Goal: Find specific page/section: Find specific page/section

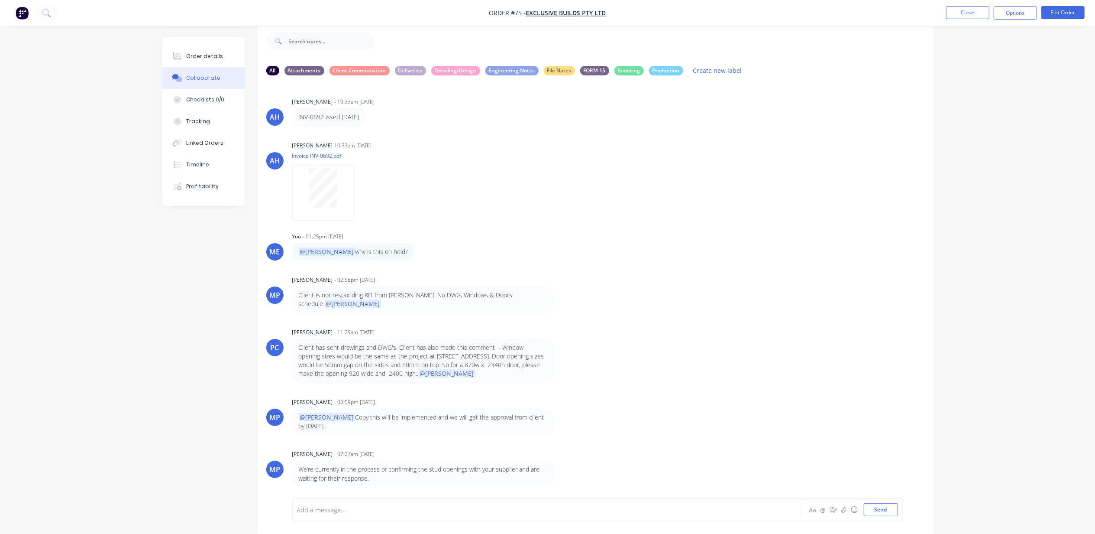
scroll to position [245, 0]
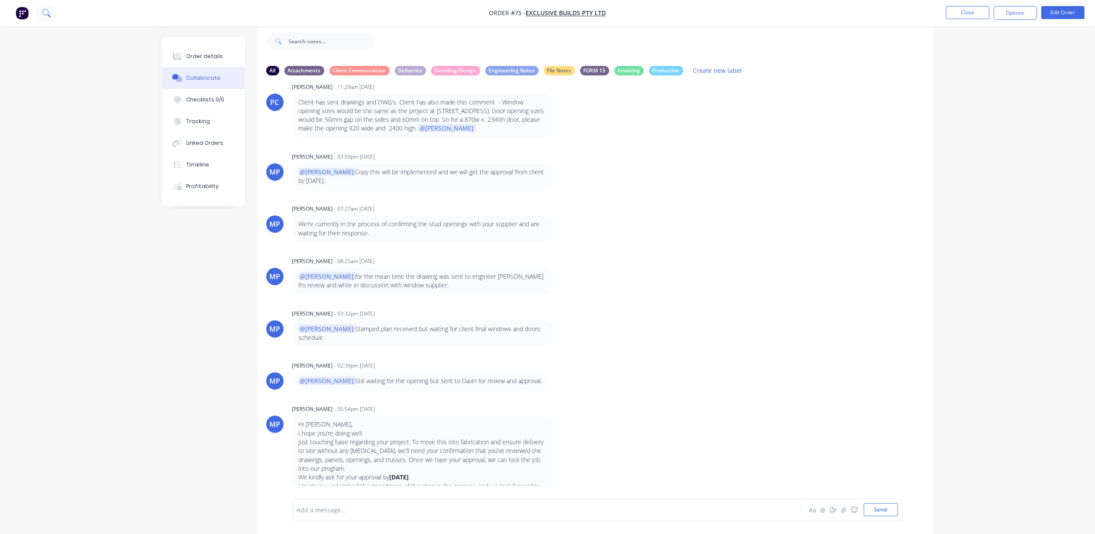
click at [47, 12] on icon at bounding box center [46, 13] width 8 height 8
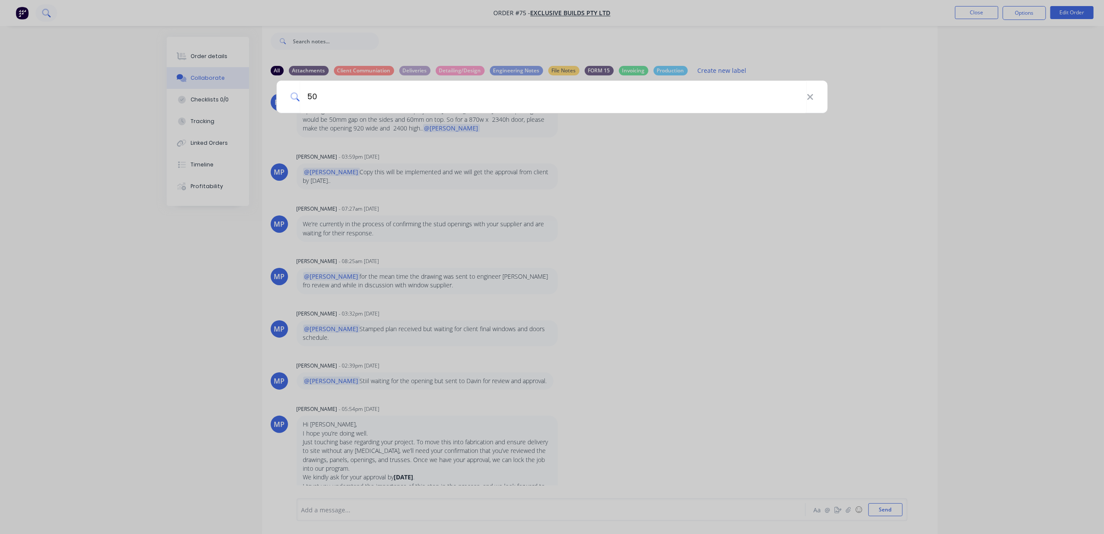
type input "50"
click at [997, 7] on div "50" at bounding box center [552, 267] width 1104 height 534
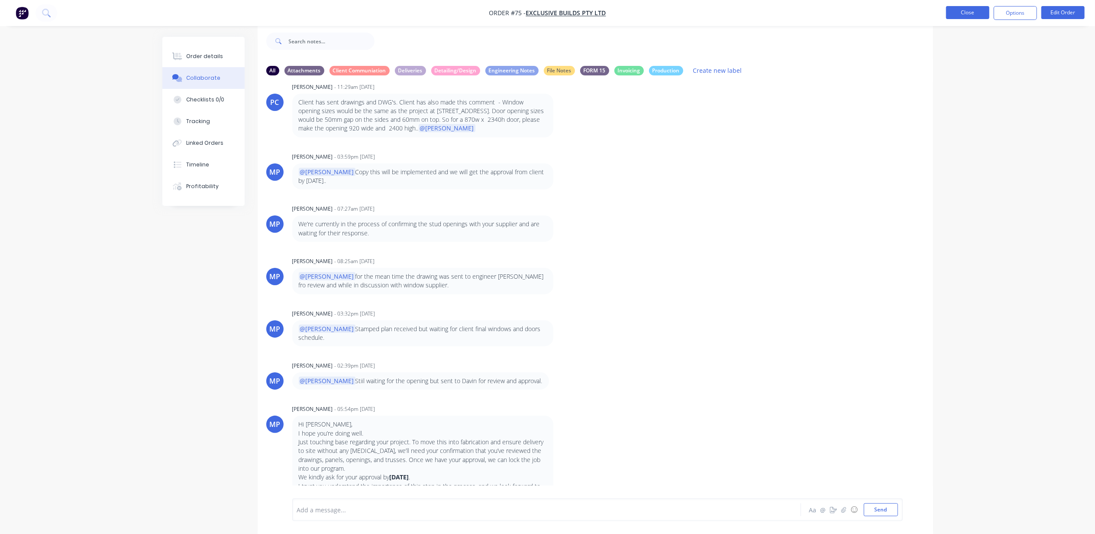
click at [981, 11] on button "Close" at bounding box center [967, 12] width 43 height 13
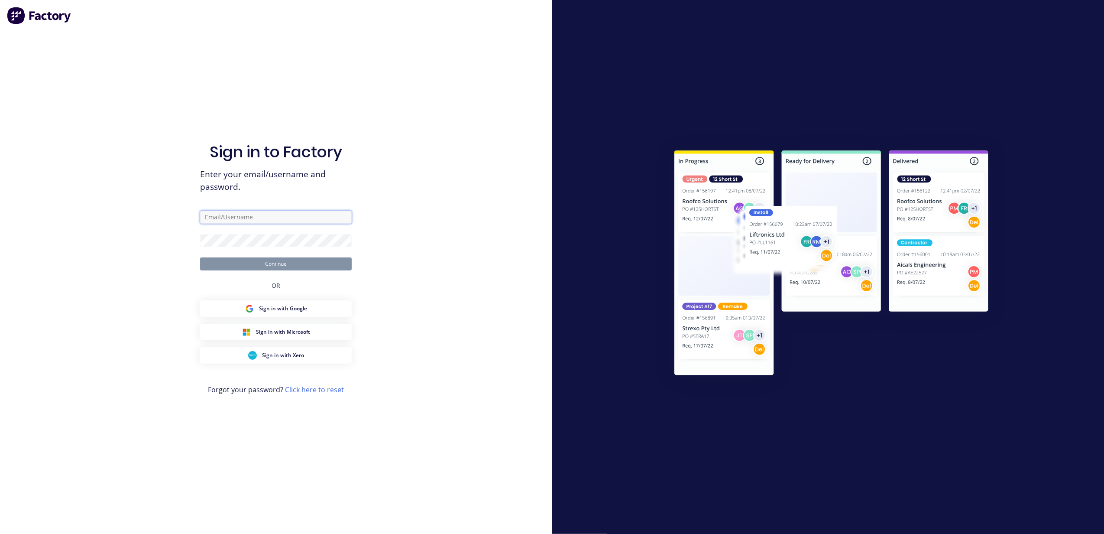
type input "m.elms@blacklinesteel.com.au"
click at [233, 261] on button "Continue" at bounding box center [276, 263] width 152 height 13
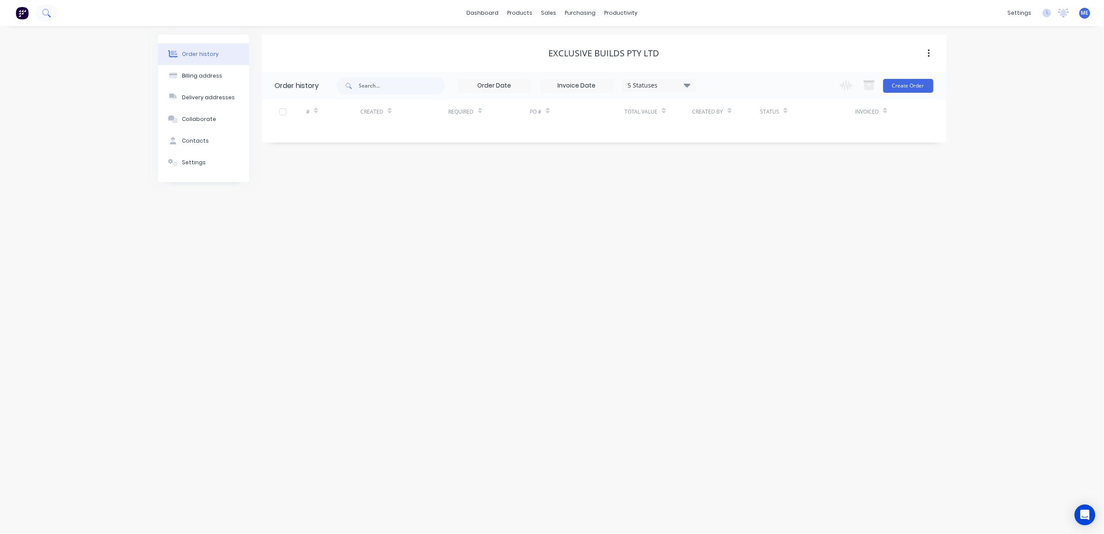
click at [54, 13] on button at bounding box center [47, 12] width 22 height 17
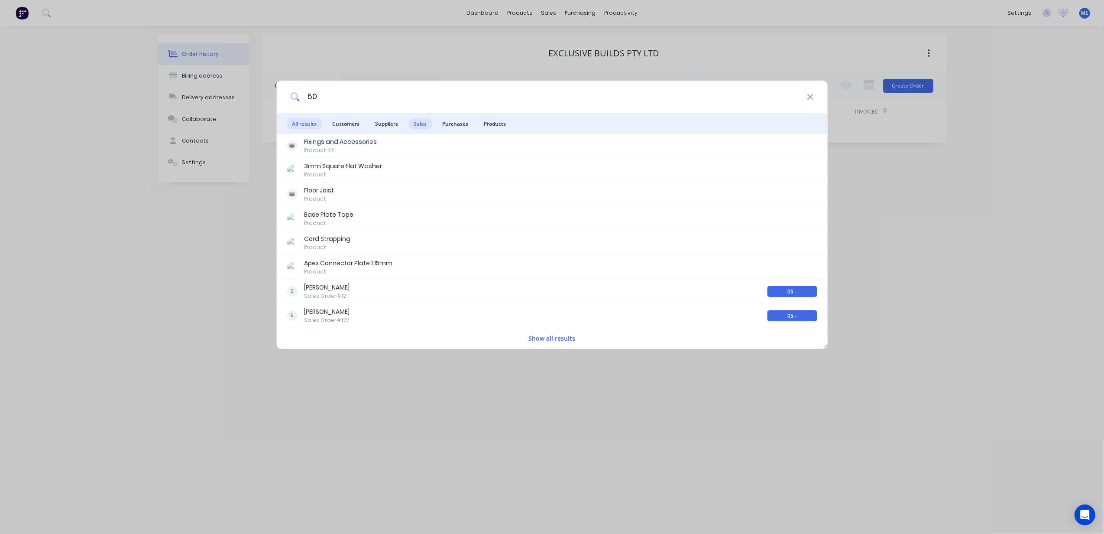
type input "50"
click at [417, 123] on span "Sales" at bounding box center [419, 123] width 23 height 11
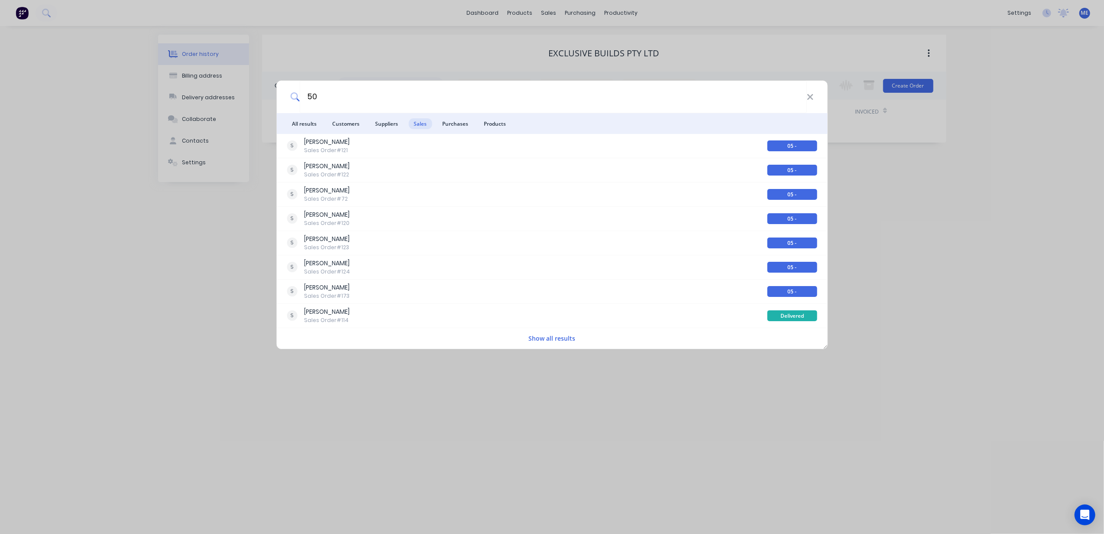
click at [551, 337] on button "Show all results" at bounding box center [552, 338] width 52 height 10
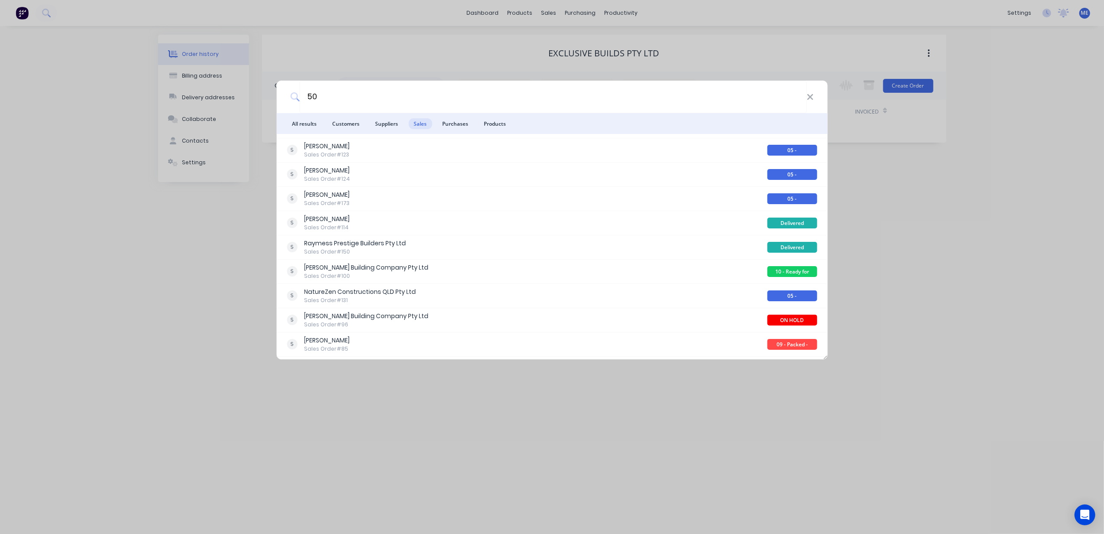
scroll to position [1, 0]
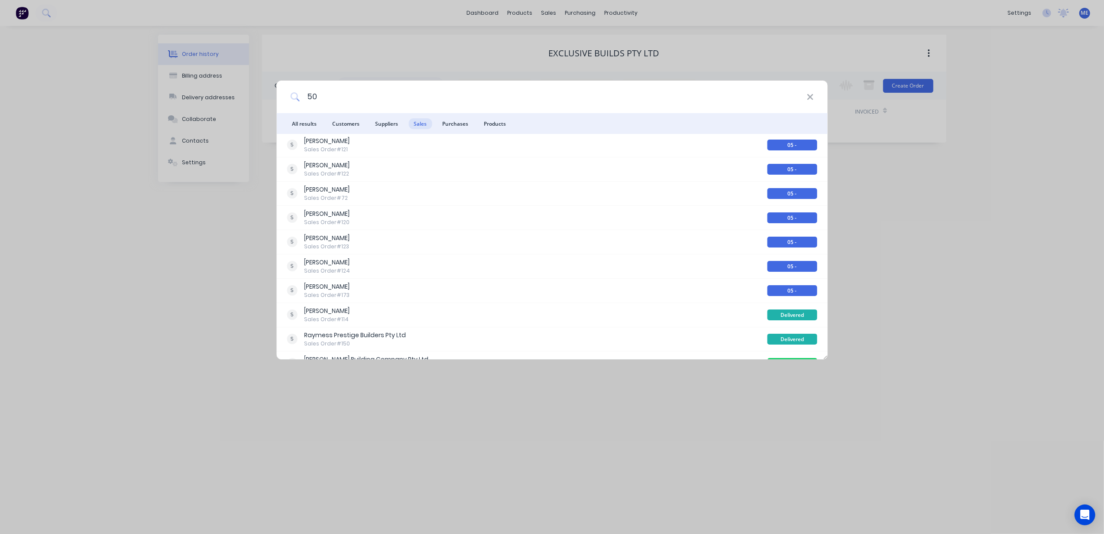
click at [804, 94] on input "50" at bounding box center [553, 97] width 507 height 32
click at [813, 96] on icon at bounding box center [810, 97] width 7 height 10
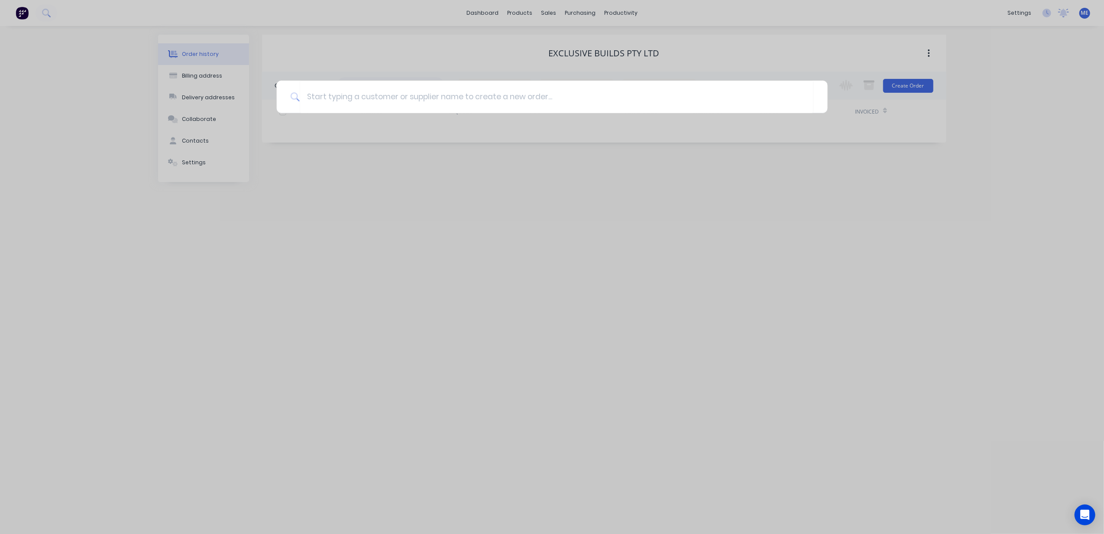
drag, startPoint x: 502, startPoint y: 369, endPoint x: 498, endPoint y: 369, distance: 4.8
click at [499, 369] on div at bounding box center [552, 267] width 1104 height 534
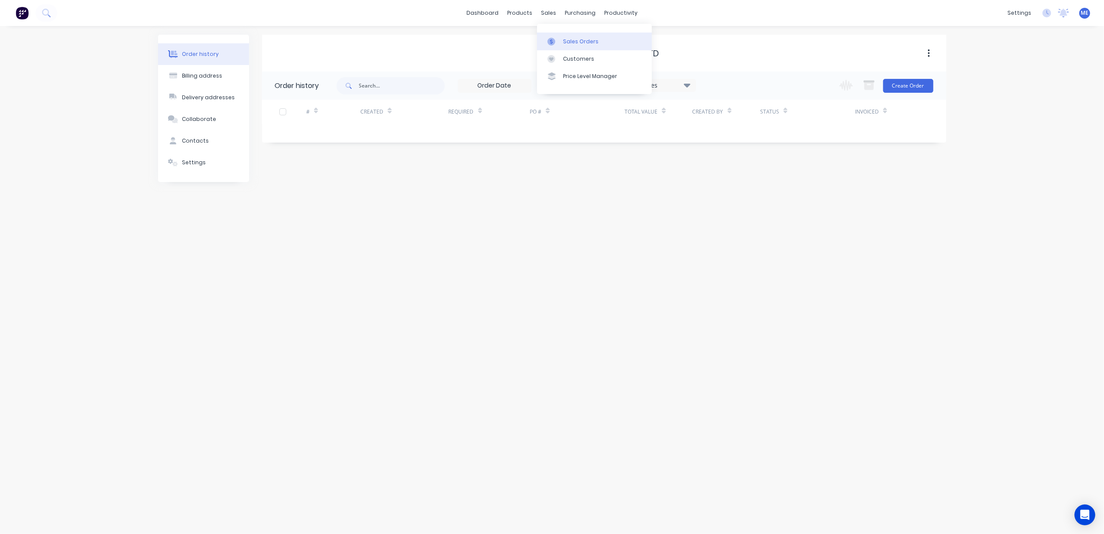
click at [564, 43] on div "Sales Orders" at bounding box center [581, 42] width 36 height 8
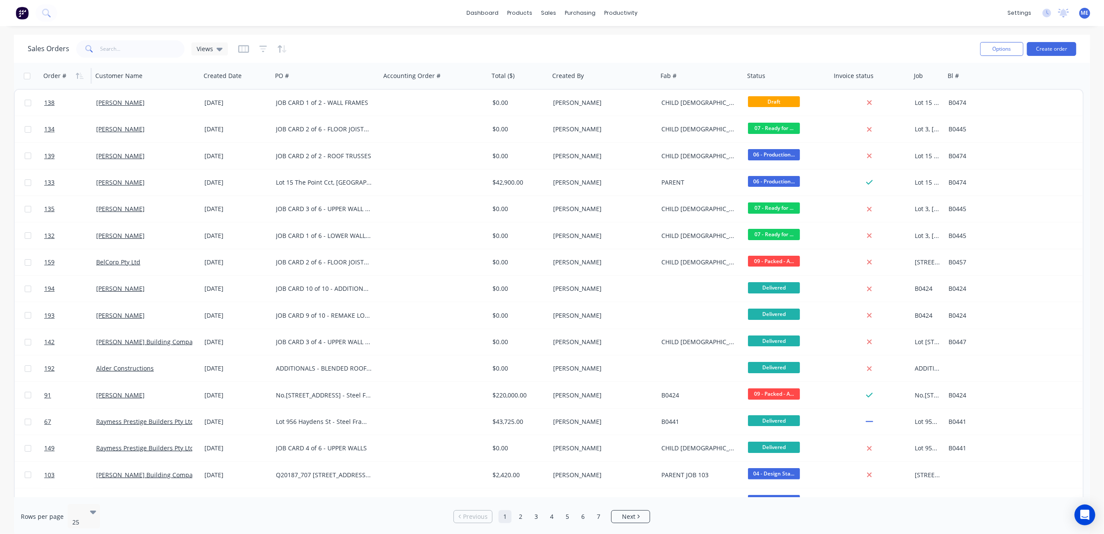
click at [61, 74] on div "Order #" at bounding box center [54, 75] width 23 height 9
click at [77, 74] on icon "button" at bounding box center [77, 76] width 3 height 6
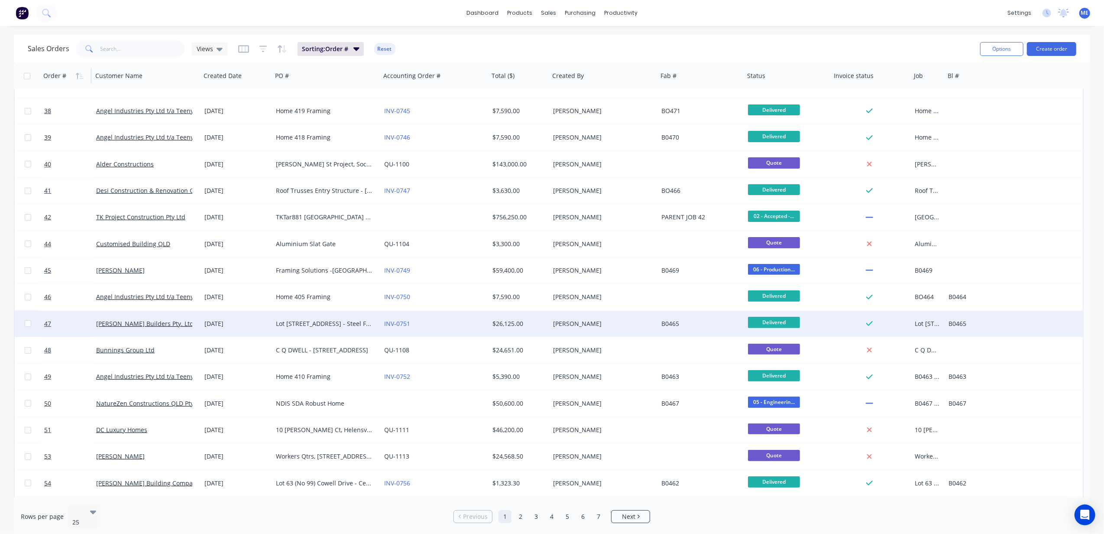
scroll to position [256, 0]
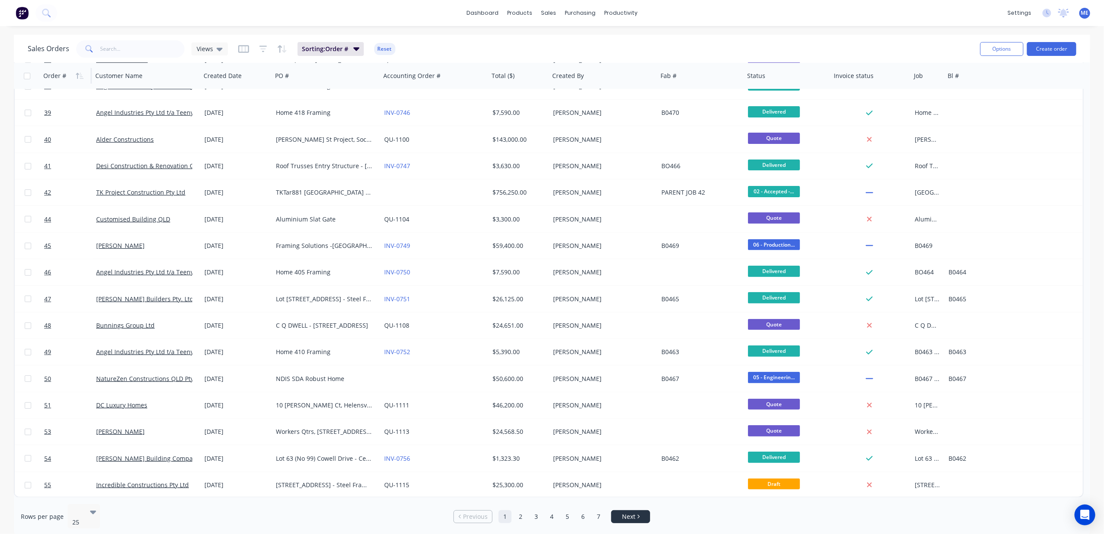
click at [619, 514] on link "Next" at bounding box center [631, 516] width 38 height 9
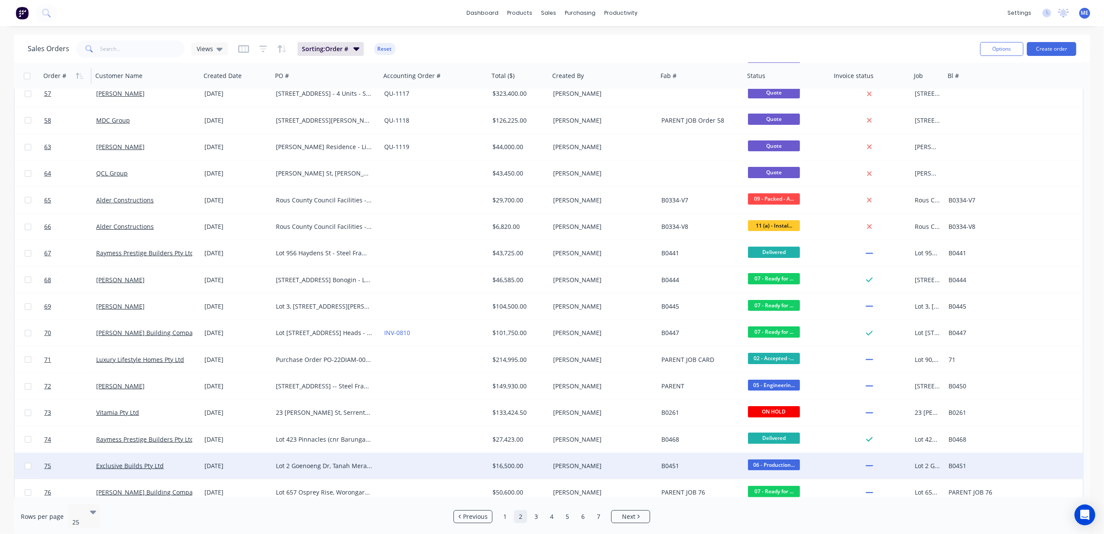
scroll to position [0, 0]
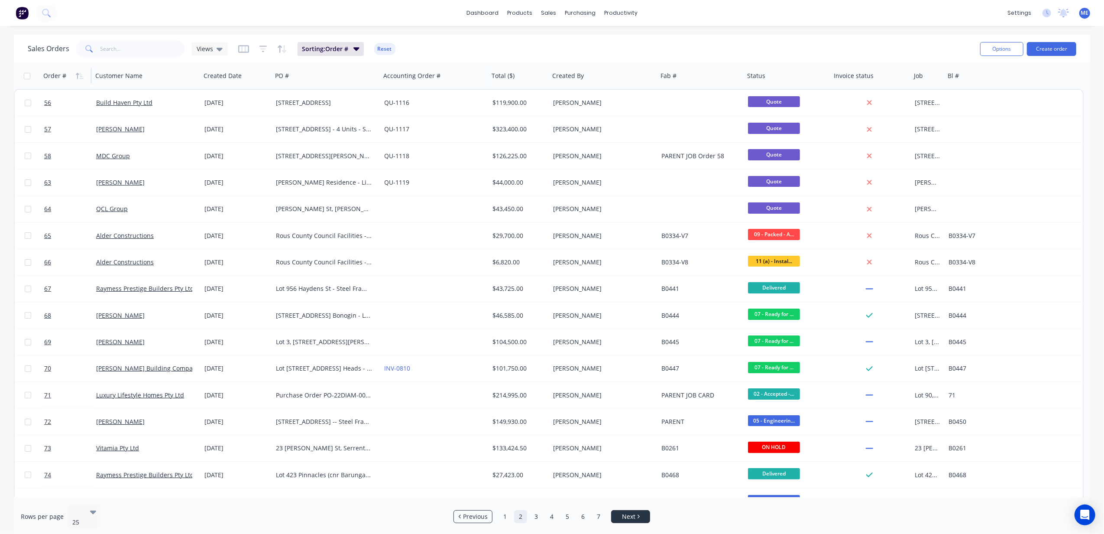
click at [632, 510] on li "Next" at bounding box center [630, 516] width 39 height 13
click at [625, 512] on span "Next" at bounding box center [628, 516] width 13 height 9
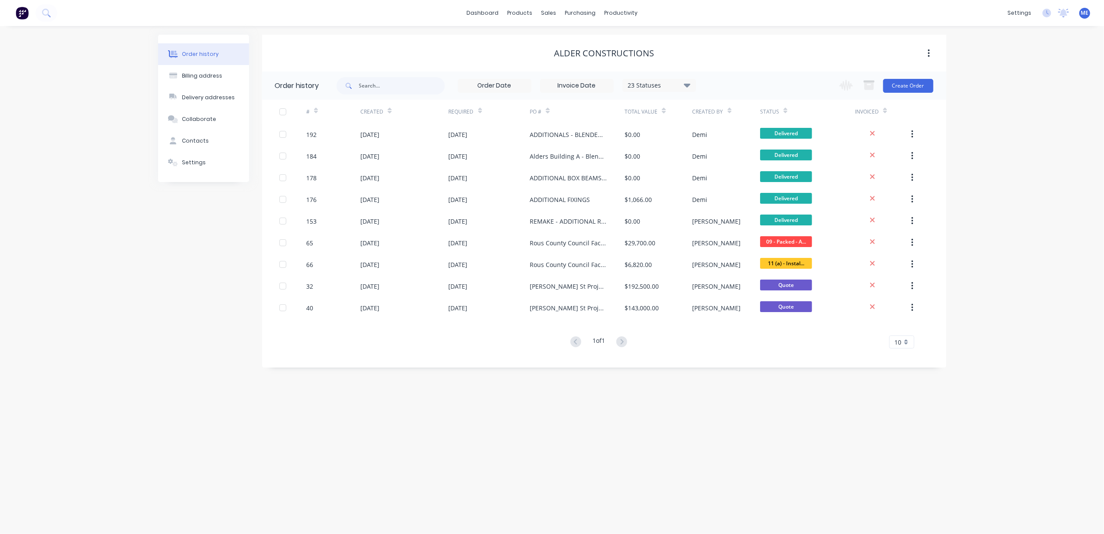
click at [125, 345] on div "Order history Billing address Delivery addresses Collaborate Contacts Settings …" at bounding box center [552, 280] width 1104 height 508
click at [44, 14] on icon at bounding box center [45, 12] width 7 height 7
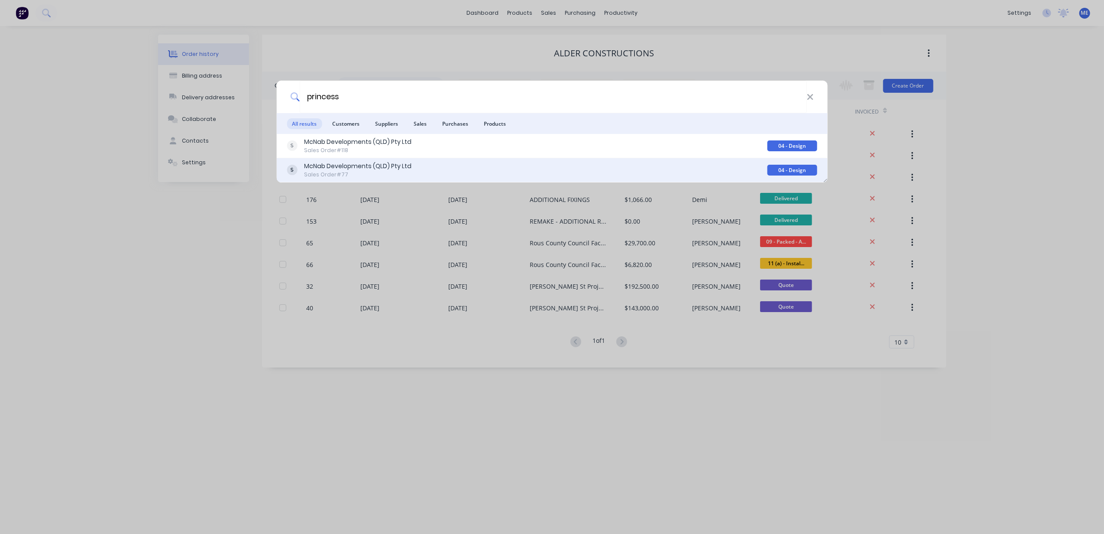
type input "princess"
click at [343, 171] on div "Sales Order #77" at bounding box center [357, 175] width 107 height 8
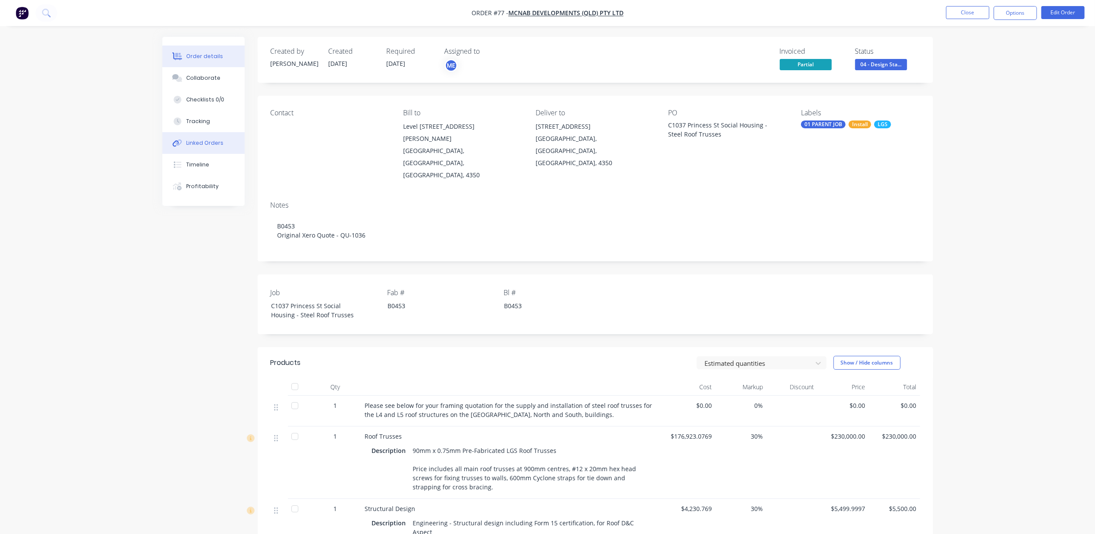
click at [203, 141] on div "Linked Orders" at bounding box center [204, 143] width 37 height 8
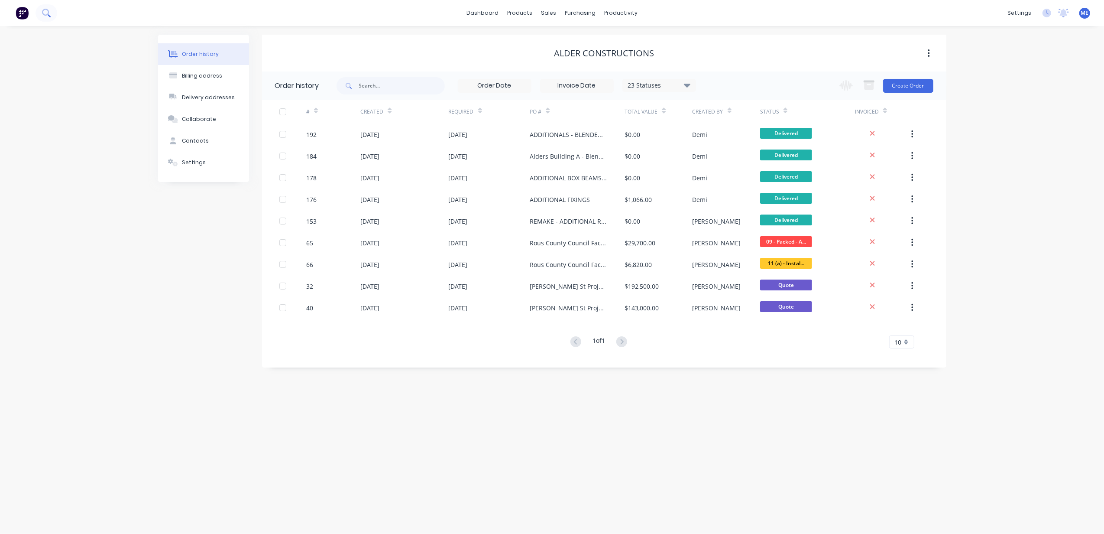
click at [49, 12] on icon at bounding box center [46, 13] width 8 height 8
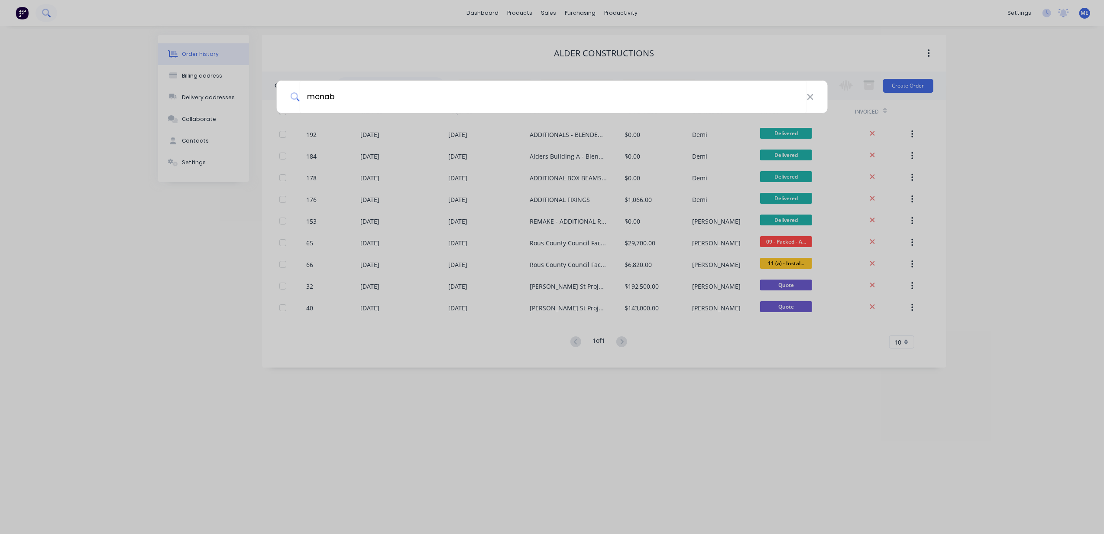
type input "mcnab"
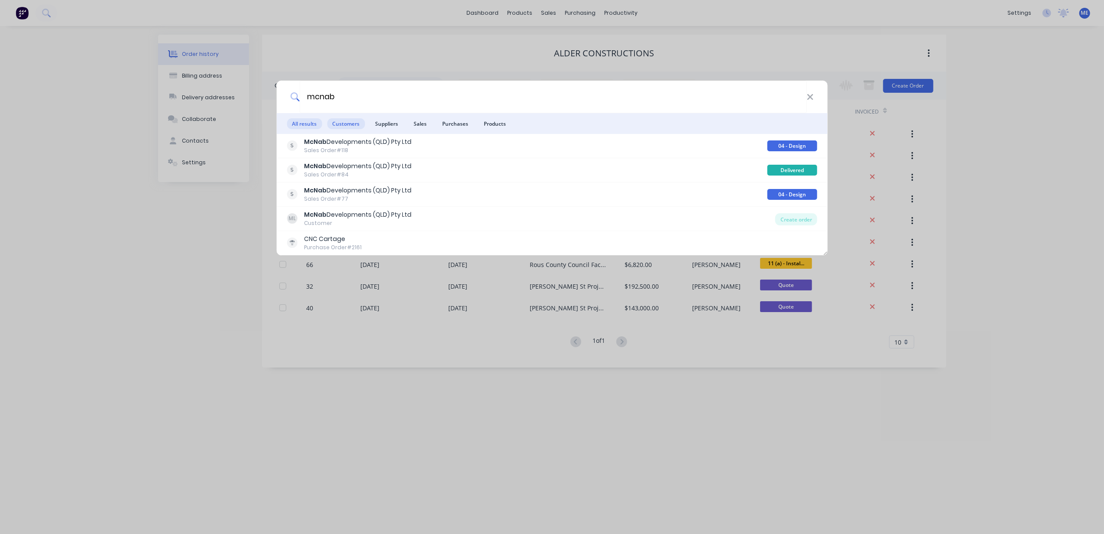
click at [343, 122] on span "Customers" at bounding box center [346, 123] width 38 height 11
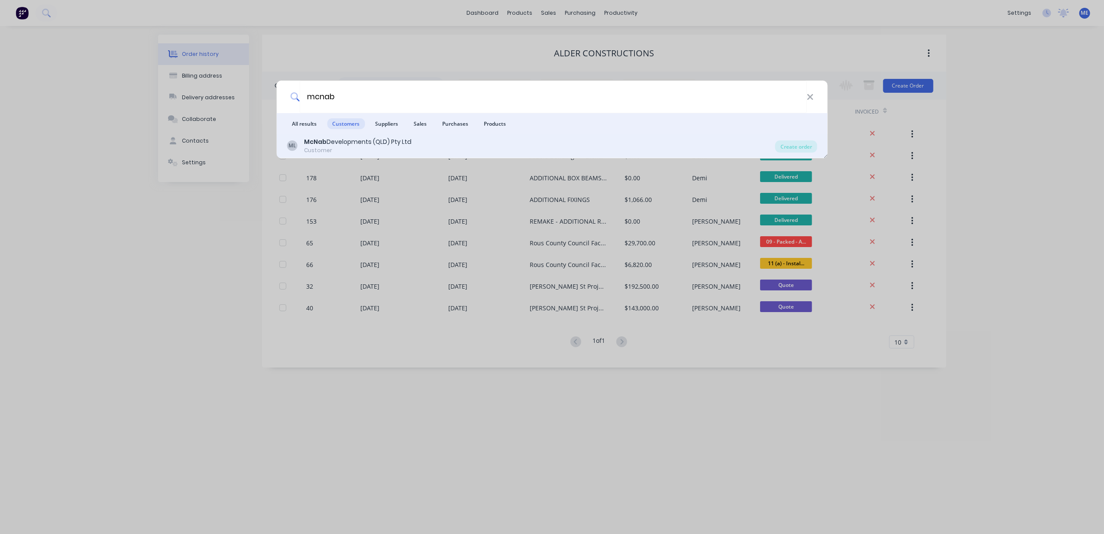
click at [340, 148] on div "Customer" at bounding box center [357, 150] width 107 height 8
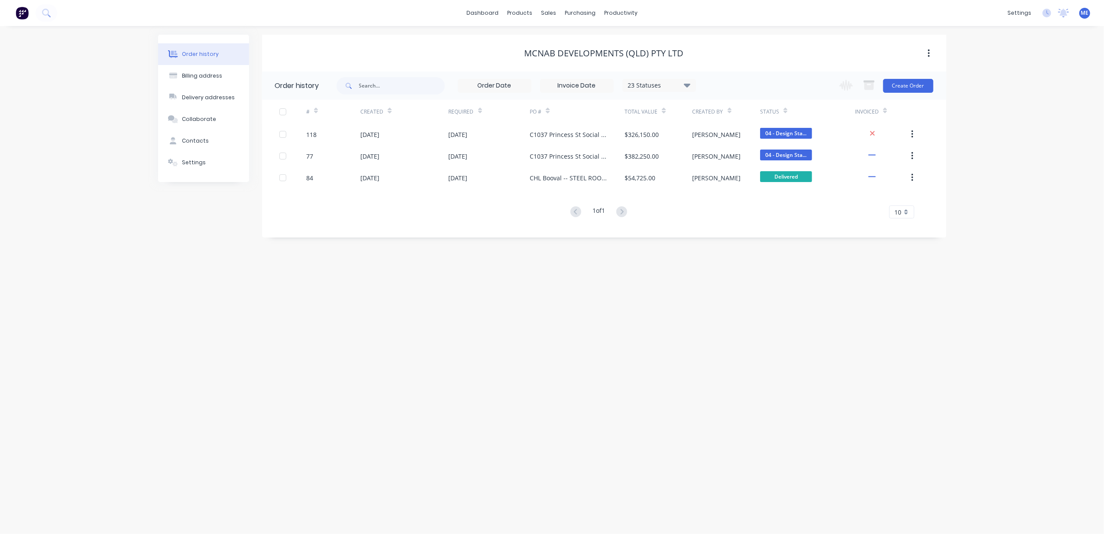
click at [386, 323] on div "Order history Billing address Delivery addresses Collaborate Contacts Settings …" at bounding box center [552, 280] width 1104 height 508
click at [46, 10] on icon at bounding box center [45, 12] width 7 height 7
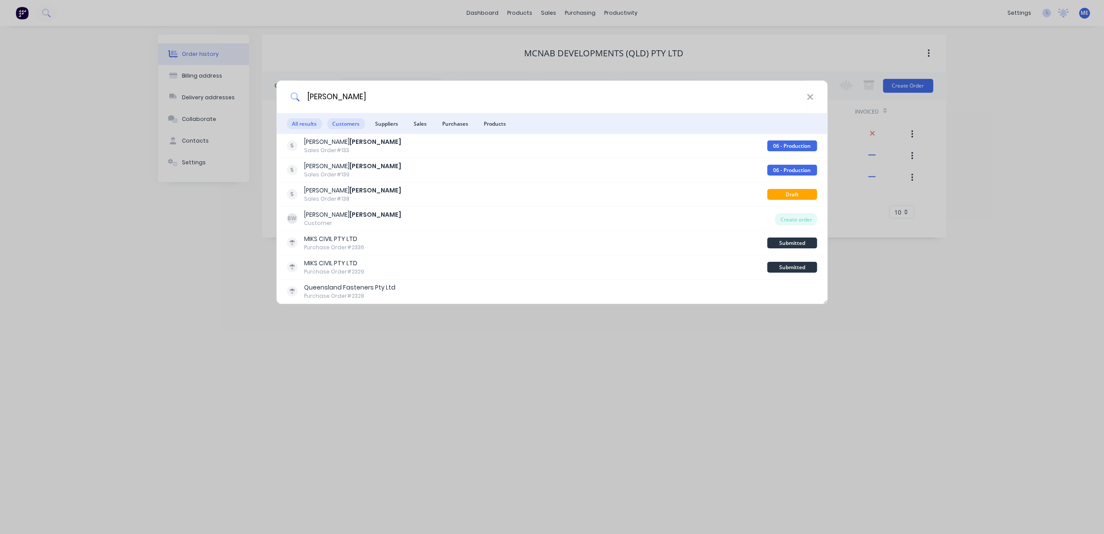
type input "[PERSON_NAME]"
click at [348, 122] on span "Customers" at bounding box center [346, 123] width 38 height 11
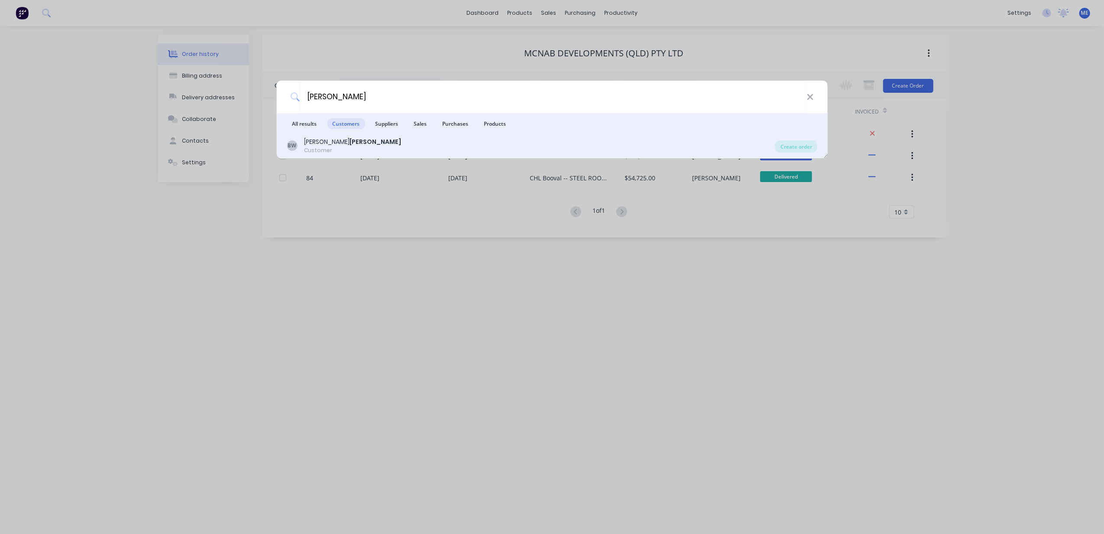
click at [326, 148] on div "Customer" at bounding box center [352, 150] width 97 height 8
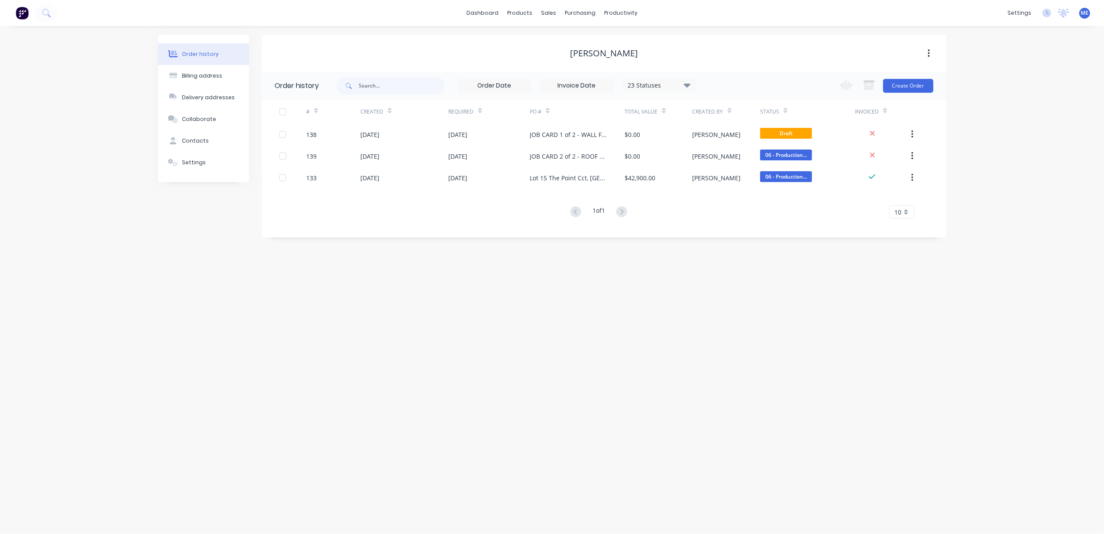
click at [349, 317] on div "Order history Billing address Delivery addresses Collaborate Contacts Settings …" at bounding box center [552, 280] width 1104 height 508
click at [48, 13] on icon at bounding box center [45, 12] width 7 height 7
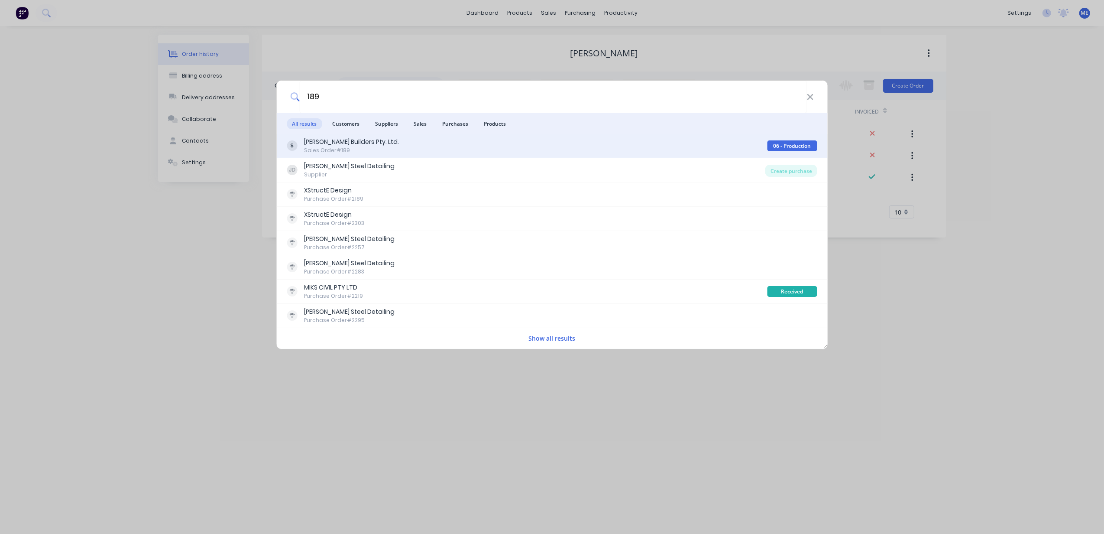
type input "189"
click at [387, 146] on div "[PERSON_NAME] Builders Pty. Ltd. Sales Order #189" at bounding box center [527, 145] width 480 height 17
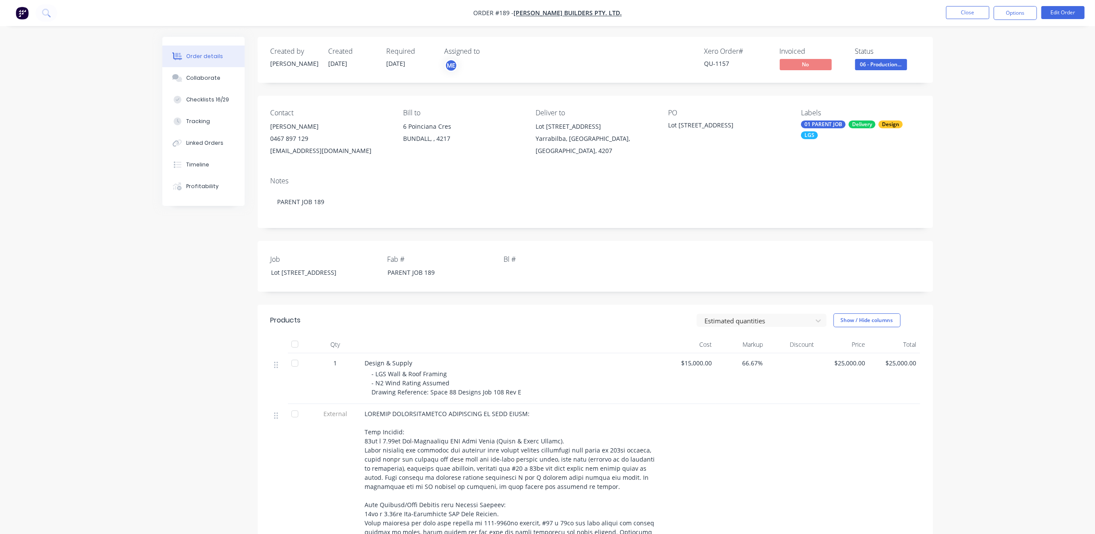
click at [115, 288] on div "Order details Collaborate Checklists 16/29 Tracking Linked Orders Timeline Prof…" at bounding box center [547, 489] width 1095 height 978
click at [977, 16] on button "Close" at bounding box center [967, 12] width 43 height 13
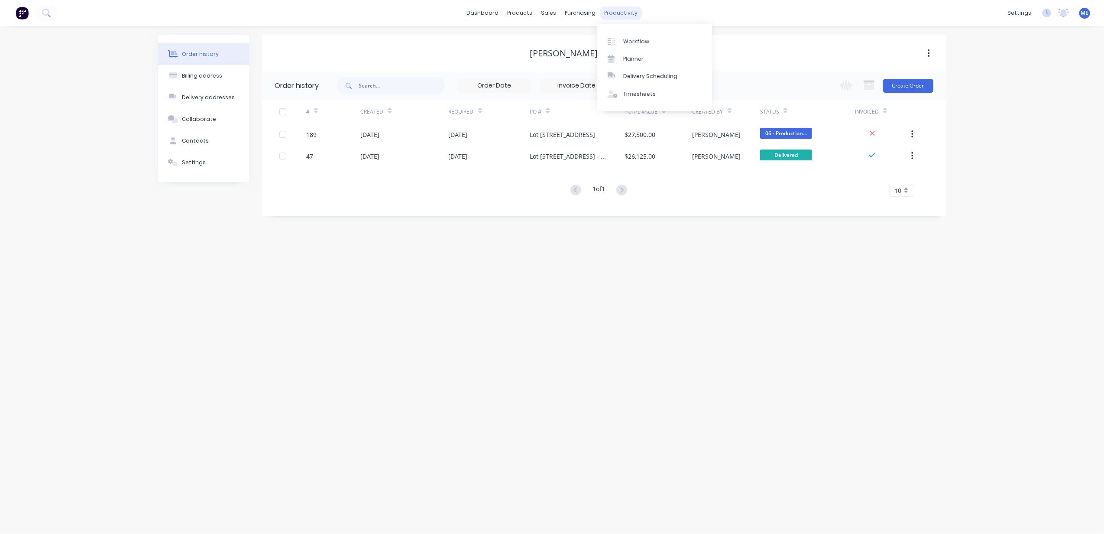
click at [609, 9] on div "productivity" at bounding box center [621, 12] width 42 height 13
click at [628, 58] on div "Planner" at bounding box center [633, 59] width 20 height 8
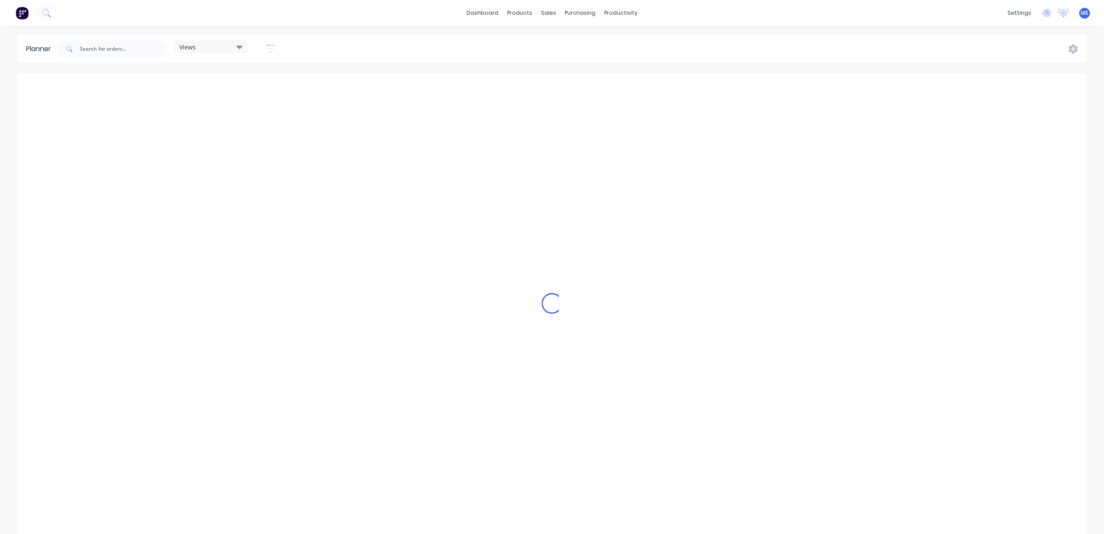
scroll to position [0, 335]
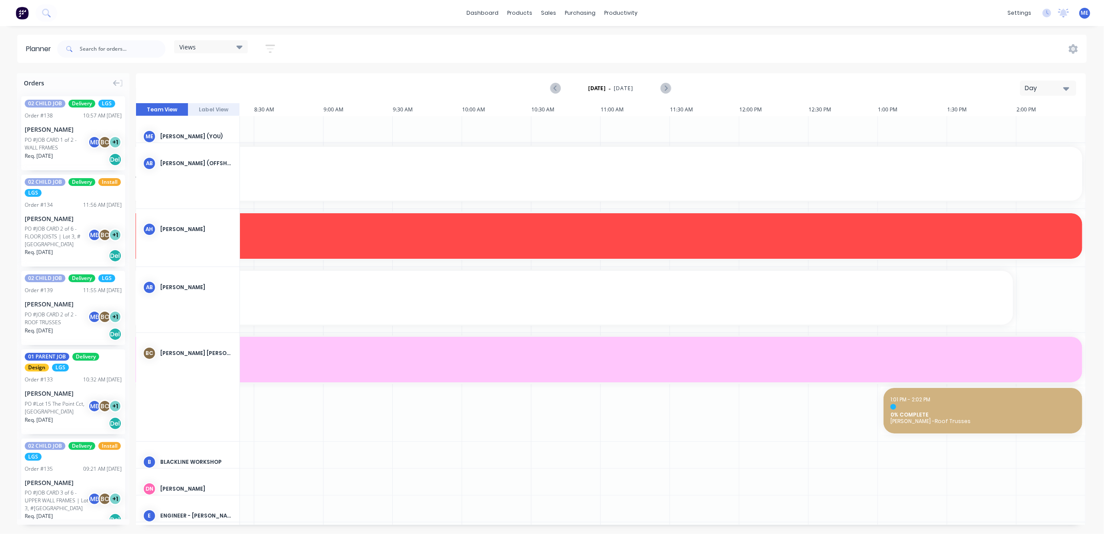
click at [199, 43] on div "Views" at bounding box center [210, 47] width 63 height 8
click at [1046, 94] on button "Day" at bounding box center [1048, 88] width 56 height 15
click at [1040, 129] on div "Week" at bounding box center [1033, 128] width 86 height 17
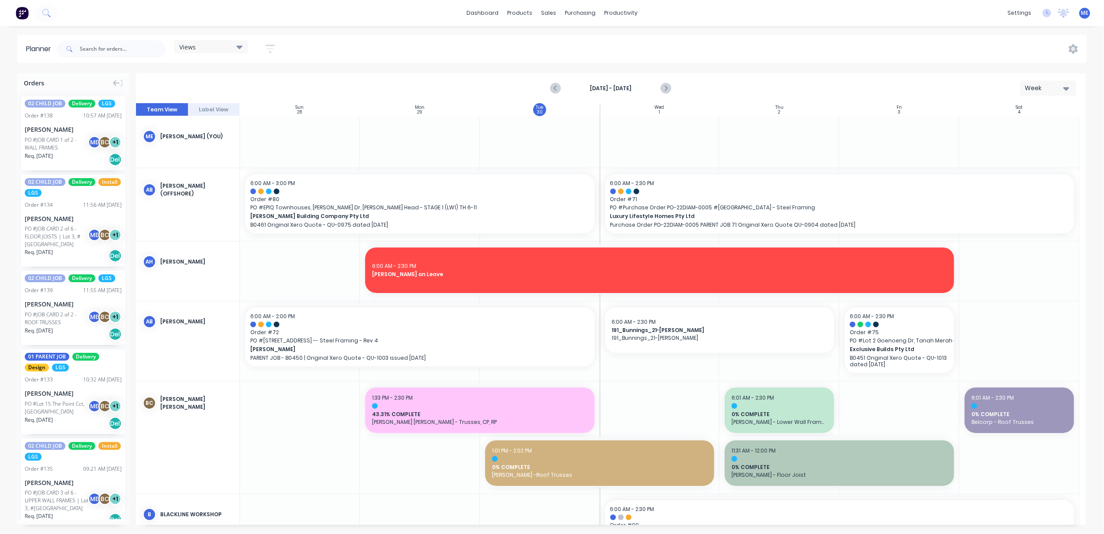
click at [222, 45] on div "Views" at bounding box center [210, 47] width 63 height 8
click at [216, 162] on button "FACTORY - FABRICATION" at bounding box center [227, 163] width 92 height 10
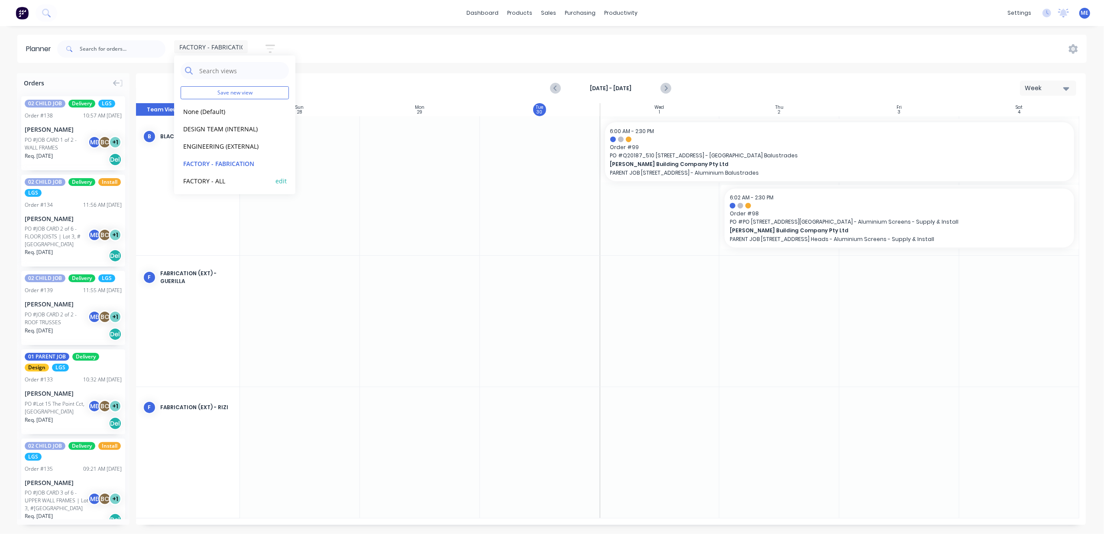
click at [215, 177] on button "FACTORY - ALL" at bounding box center [227, 180] width 92 height 10
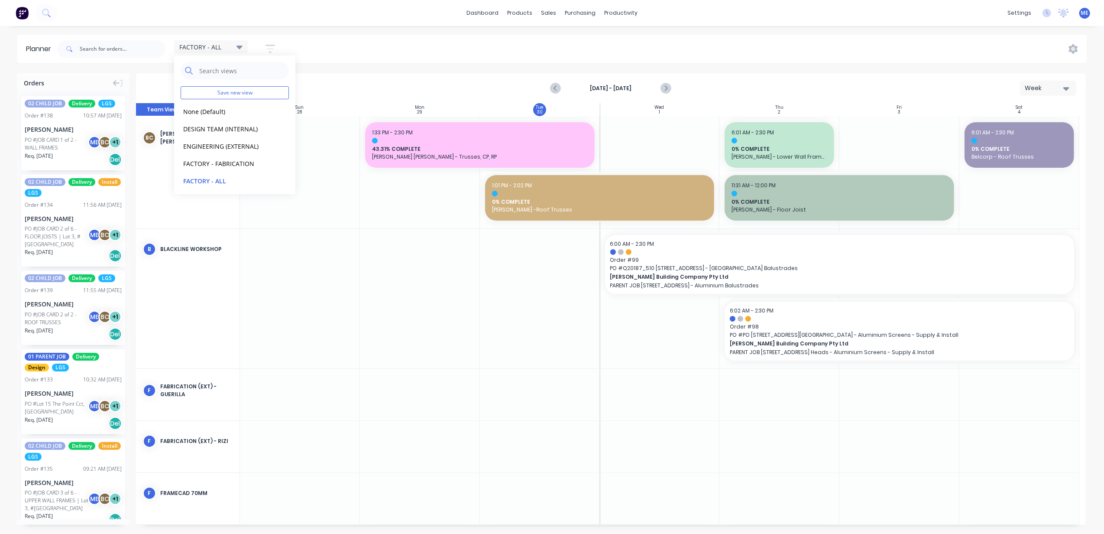
click at [401, 40] on div "FACTORY - ALL Save new view None (Default) edit DESIGN TEAM (INTERNAL) edit ENG…" at bounding box center [570, 49] width 1031 height 26
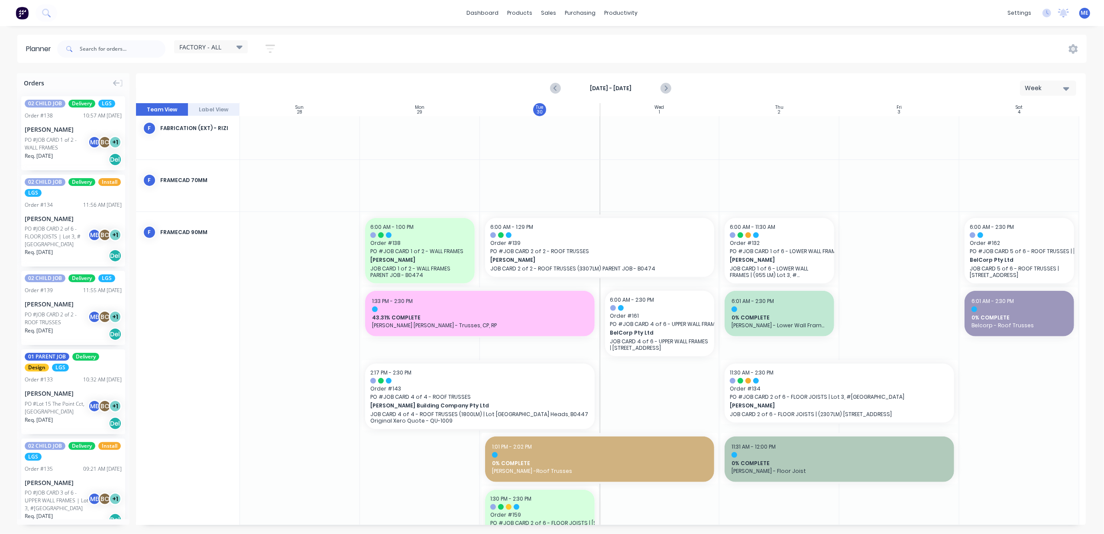
scroll to position [357, 0]
